Goal: Information Seeking & Learning: Learn about a topic

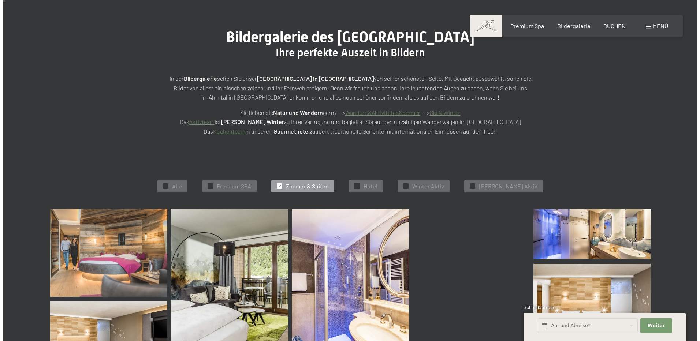
scroll to position [1, 0]
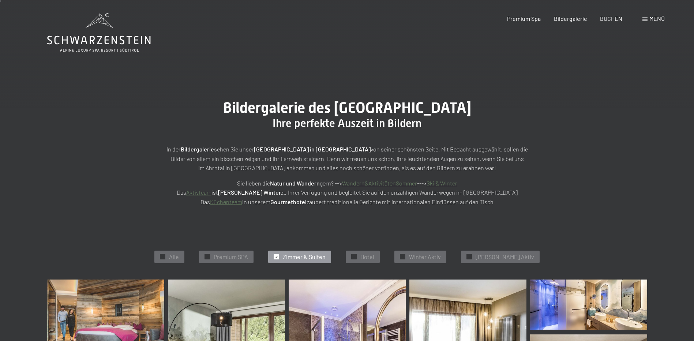
click at [653, 18] on span "Menü" at bounding box center [657, 18] width 15 height 7
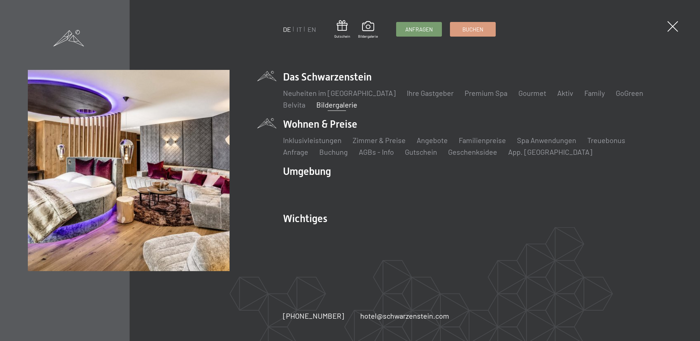
click at [324, 124] on li "Wohnen & Preise Inklusivleistungen Zimmer & Preise Liste Angebote Liste Familie…" at bounding box center [477, 137] width 389 height 40
click at [359, 140] on link "Zimmer & Preise" at bounding box center [379, 140] width 53 height 9
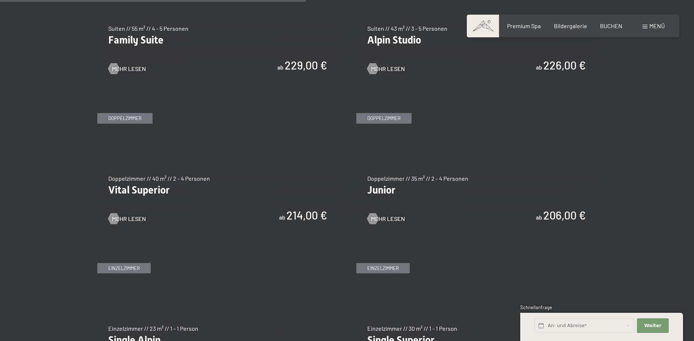
scroll to position [1135, 0]
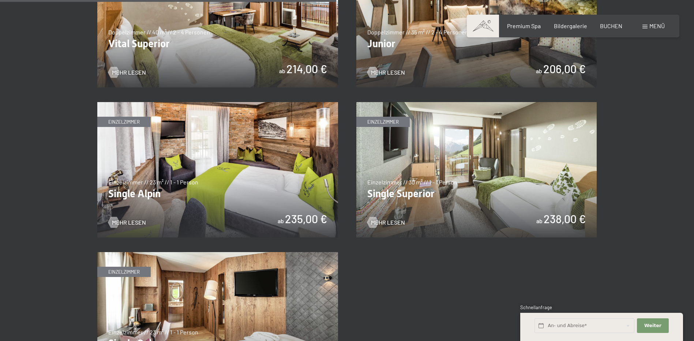
click at [270, 58] on img at bounding box center [217, 19] width 241 height 135
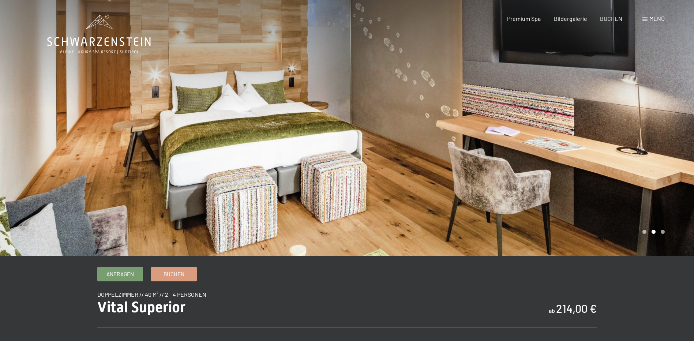
click at [656, 191] on div at bounding box center [520, 128] width 347 height 256
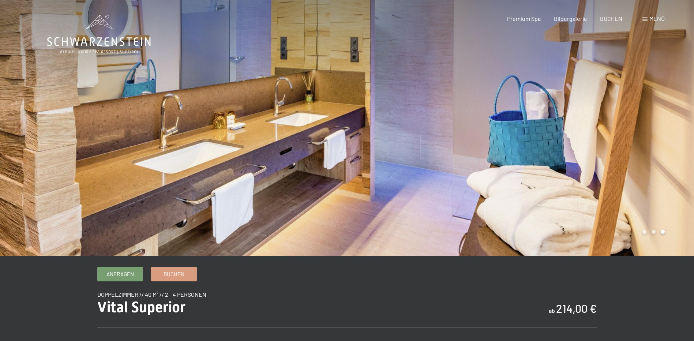
click at [651, 189] on div at bounding box center [520, 128] width 347 height 256
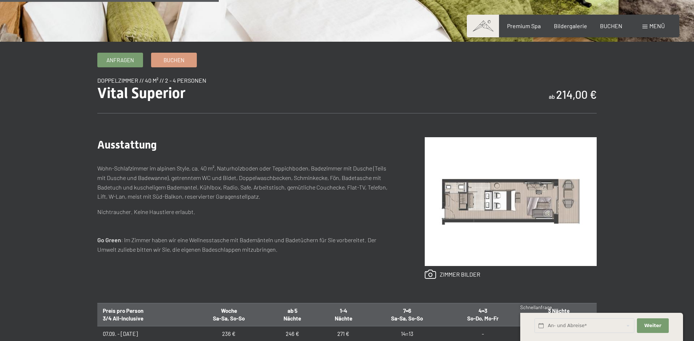
scroll to position [293, 0]
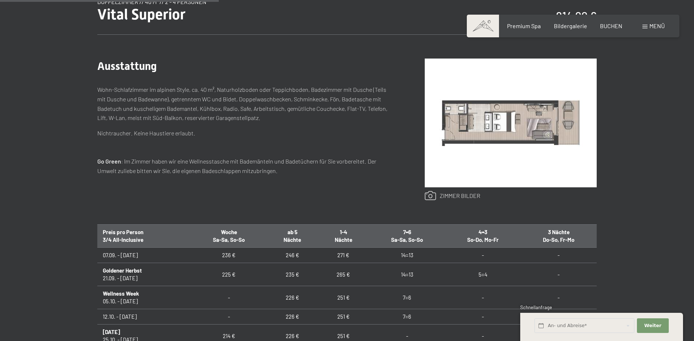
click at [442, 197] on link at bounding box center [453, 196] width 56 height 10
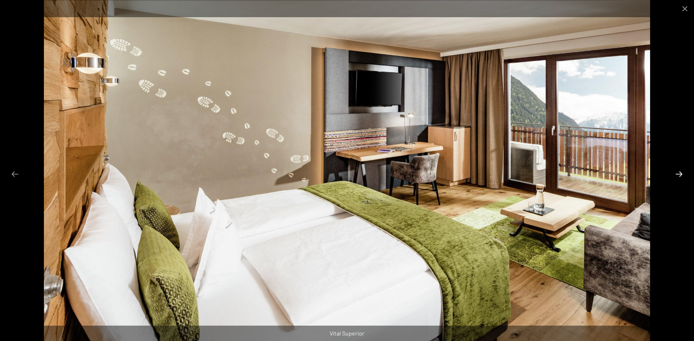
click at [674, 170] on button "Next slide" at bounding box center [679, 174] width 15 height 14
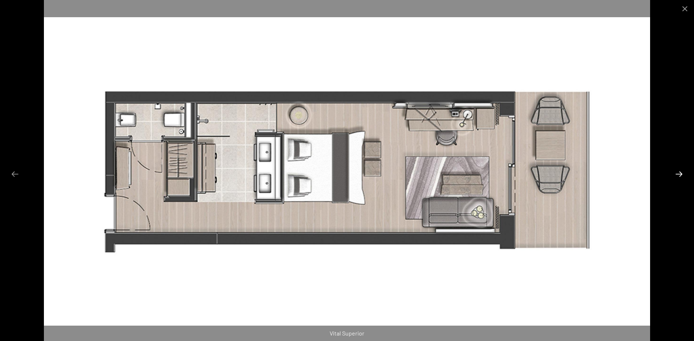
click at [674, 170] on button "Next slide" at bounding box center [679, 174] width 15 height 14
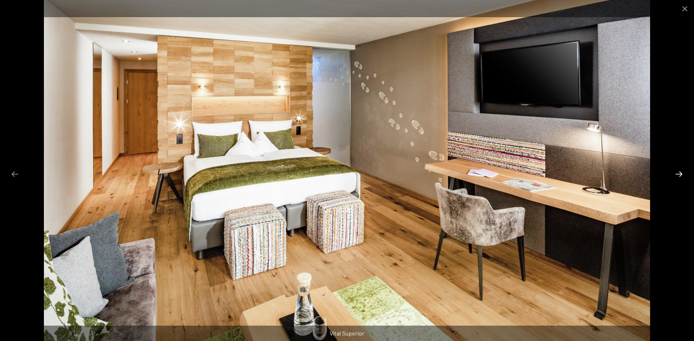
click at [674, 170] on button "Next slide" at bounding box center [679, 174] width 15 height 14
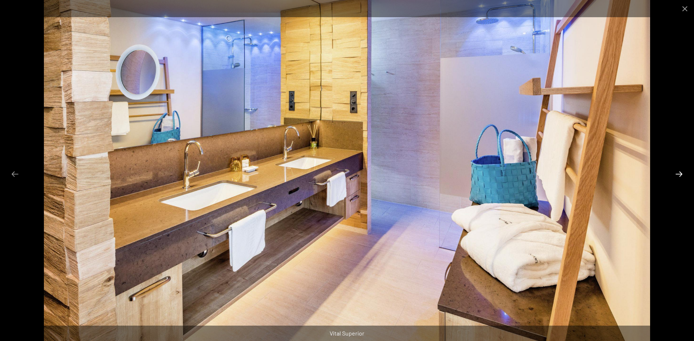
click at [674, 171] on button "Next slide" at bounding box center [679, 174] width 15 height 14
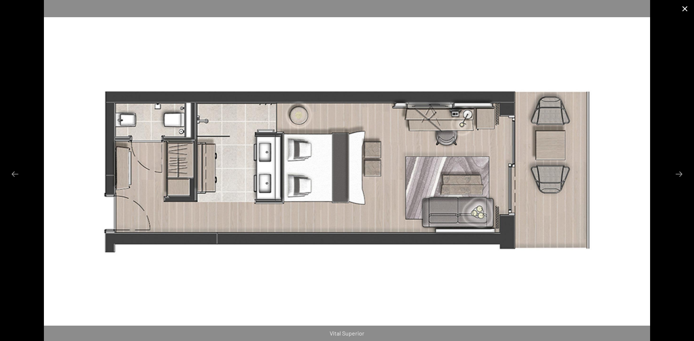
click at [688, 5] on button "Close gallery" at bounding box center [685, 8] width 18 height 17
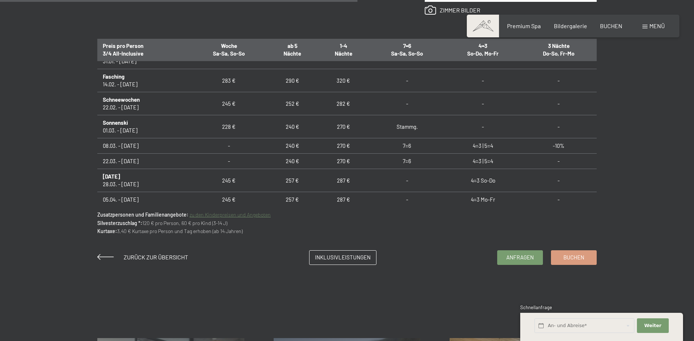
scroll to position [549, 0]
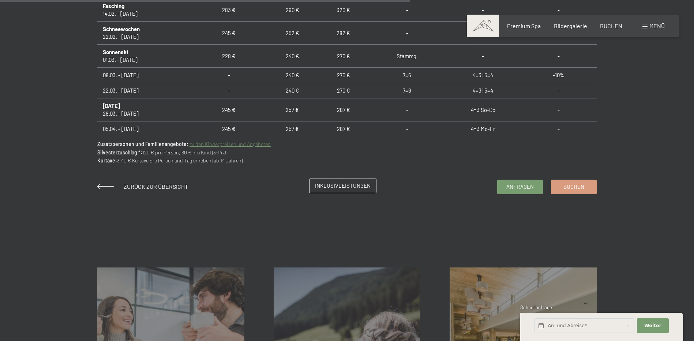
click at [340, 182] on span "Inklusivleistungen" at bounding box center [343, 186] width 56 height 8
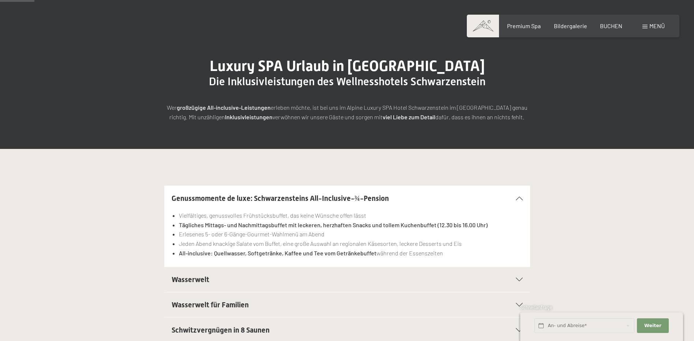
scroll to position [73, 0]
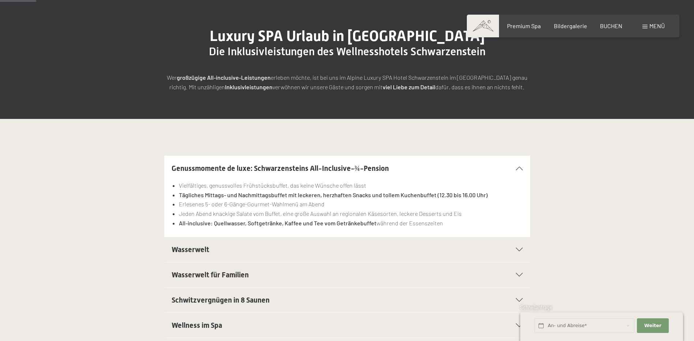
click at [514, 245] on div "Wasserwelt" at bounding box center [347, 249] width 351 height 25
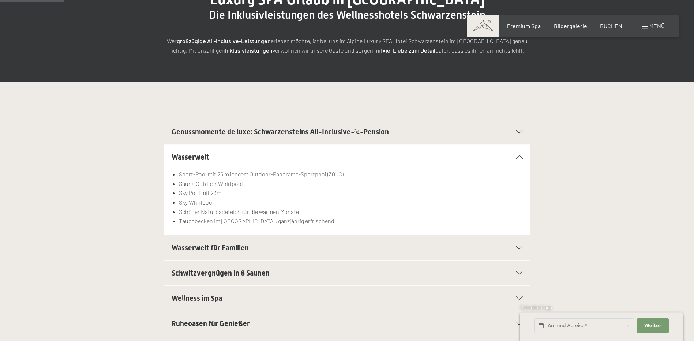
scroll to position [146, 0]
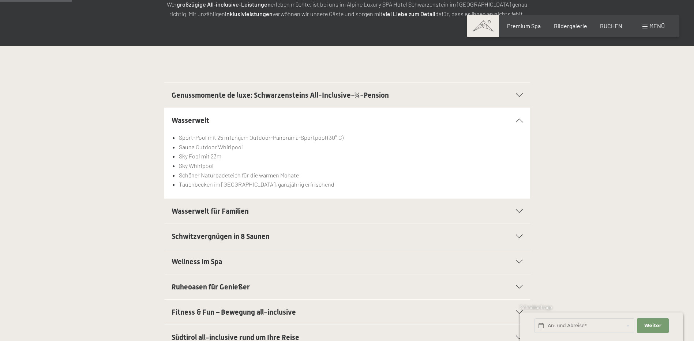
click at [505, 264] on div "Wellness im Spa" at bounding box center [347, 261] width 351 height 25
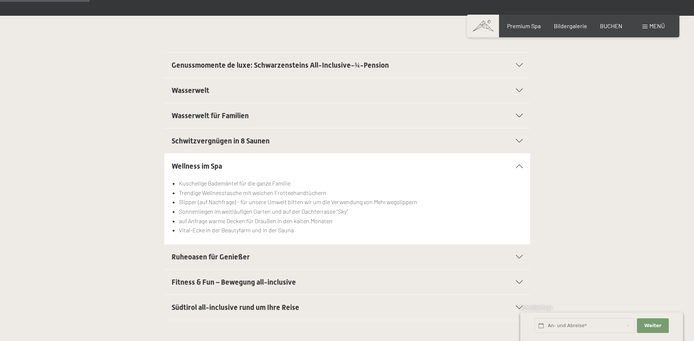
scroll to position [183, 0]
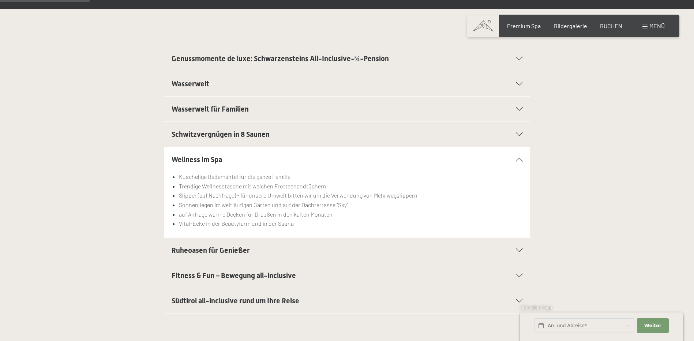
click at [495, 249] on div "Ruheoasen für Genießer" at bounding box center [347, 250] width 351 height 25
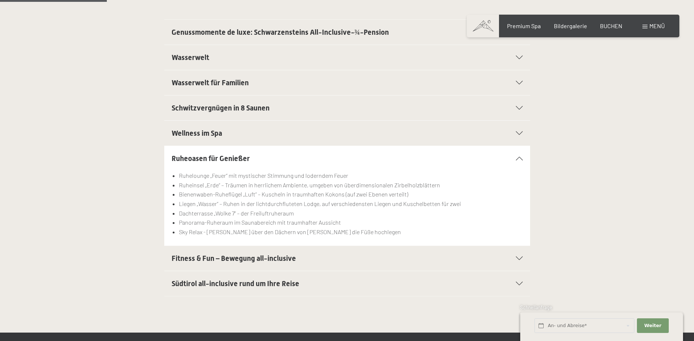
scroll to position [220, 0]
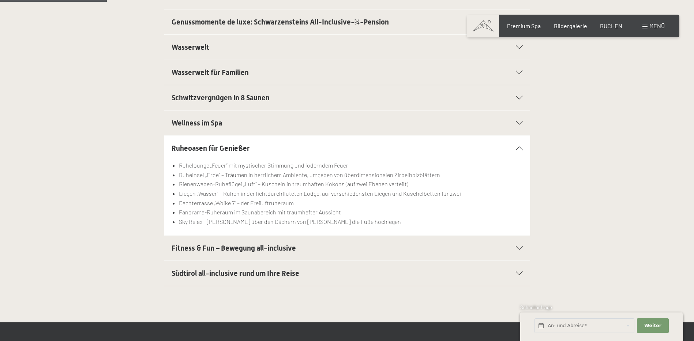
click at [507, 248] on div at bounding box center [515, 248] width 16 height 4
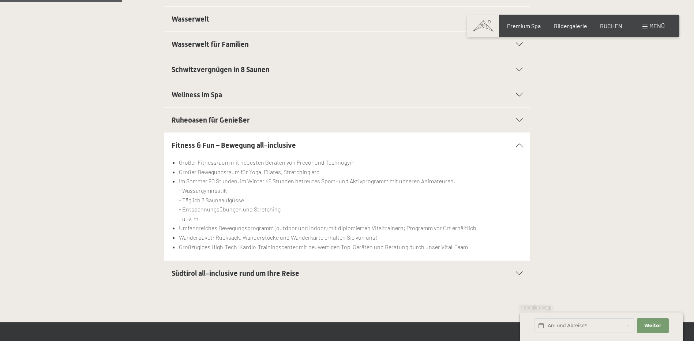
scroll to position [256, 0]
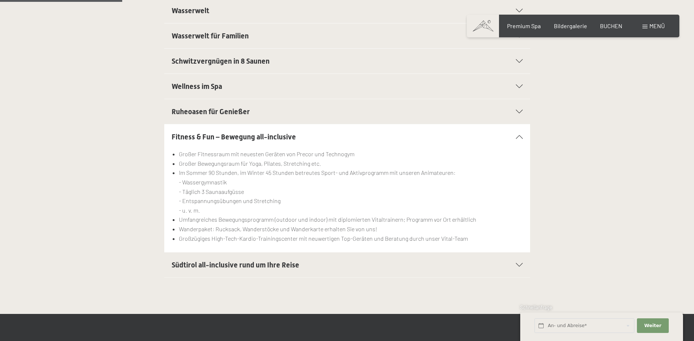
click at [503, 267] on div "Südtirol all-inclusive rund um Ihre Reise" at bounding box center [347, 265] width 351 height 25
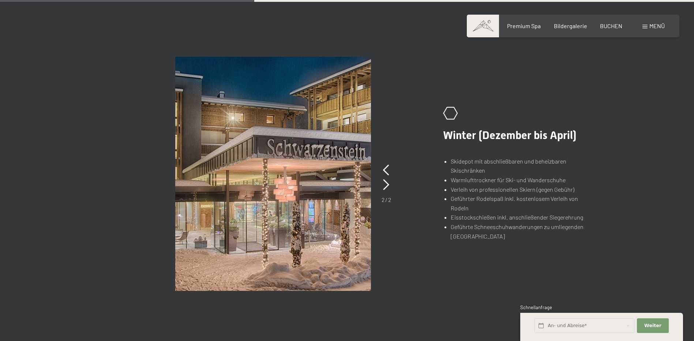
scroll to position [513, 0]
click at [382, 170] on div "2 / 2" at bounding box center [387, 183] width 10 height 41
click at [385, 170] on icon at bounding box center [386, 169] width 6 height 11
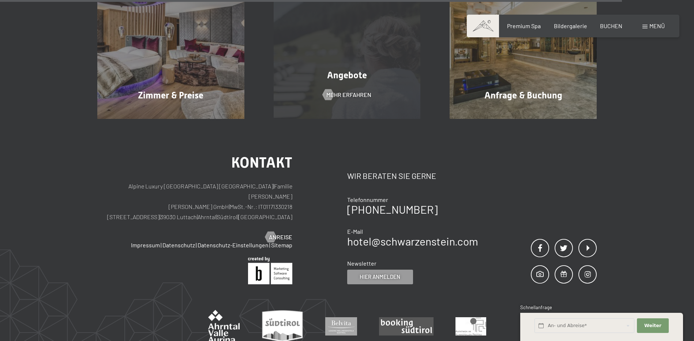
scroll to position [1355, 0]
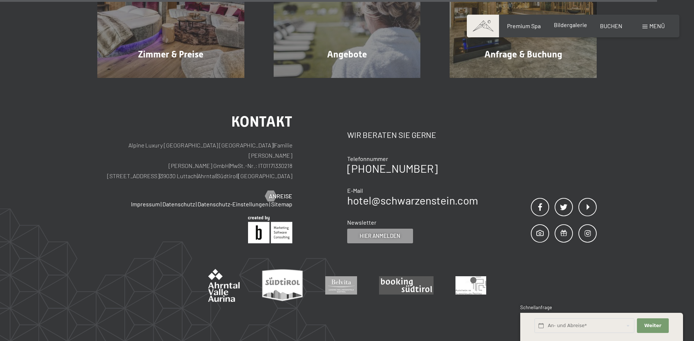
click at [558, 27] on span "Bildergalerie" at bounding box center [570, 24] width 33 height 7
